Goal: Use online tool/utility: Utilize a website feature to perform a specific function

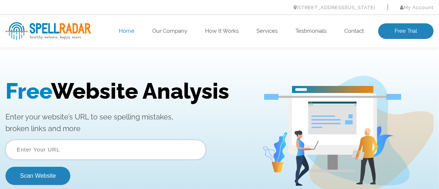
click at [63, 149] on input "text" at bounding box center [105, 150] width 200 height 20
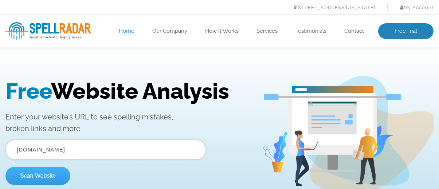
type input "[DOMAIN_NAME]"
click at [34, 178] on button "Scan Website" at bounding box center [37, 176] width 65 height 18
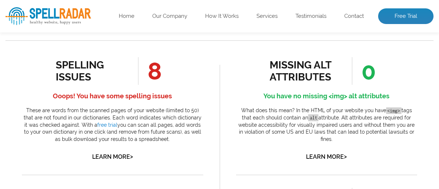
scroll to position [389, 0]
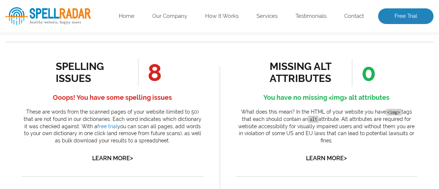
click at [115, 120] on p "These are words from the scanned pages of your website (limited to 50) that are…" at bounding box center [112, 127] width 181 height 36
click at [126, 155] on link "Learn More >" at bounding box center [112, 158] width 41 height 7
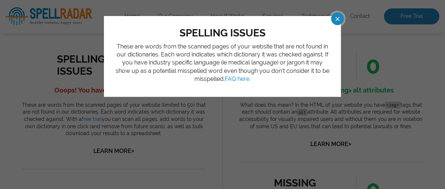
click at [334, 25] on span at bounding box center [330, 18] width 13 height 13
